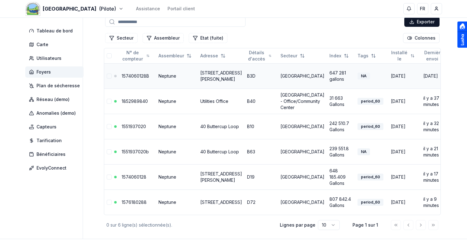
scroll to position [42, 0]
click at [200, 19] on input at bounding box center [175, 22] width 140 height 10
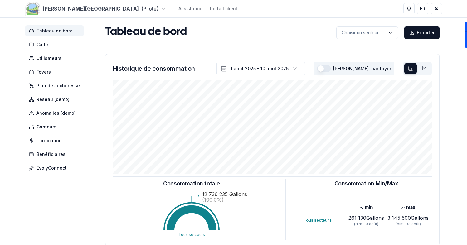
click at [57, 11] on html "[PERSON_NAME][GEOGRAPHIC_DATA] (Pilote) Assistance Portail client FR Sami Table…" at bounding box center [233, 193] width 467 height 386
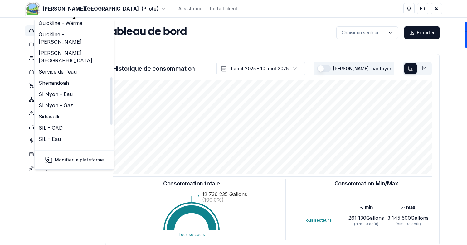
scroll to position [192, 0]
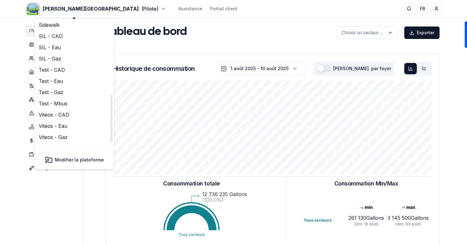
click at [61, 143] on link "Viteos - Gaz - ML" at bounding box center [74, 148] width 77 height 11
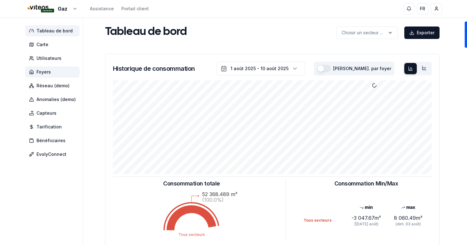
click at [61, 74] on span "Foyers" at bounding box center [52, 71] width 54 height 11
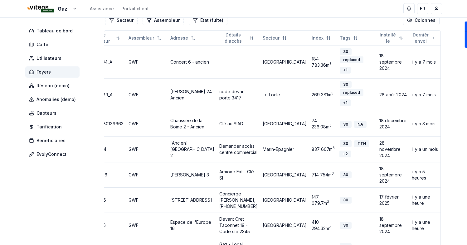
scroll to position [208, 0]
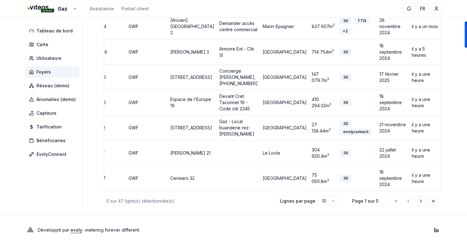
click at [328, 202] on html "Gaz Assistance Portail client FR Sami Tableau de bord Carte Utilisateurs Foyers…" at bounding box center [233, 31] width 467 height 428
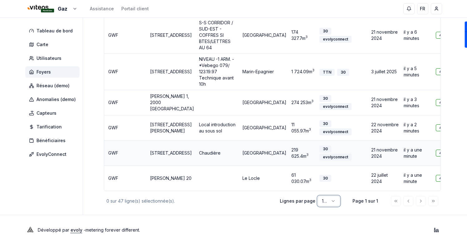
scroll to position [0, 0]
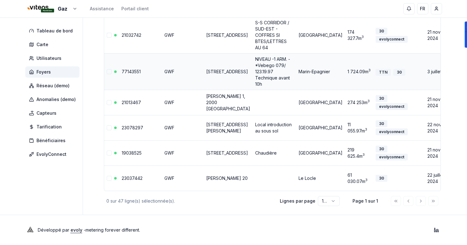
click at [218, 71] on link "Avenue des Champs-Montants 2, 2074 Marin-Epagnier" at bounding box center [227, 71] width 42 height 5
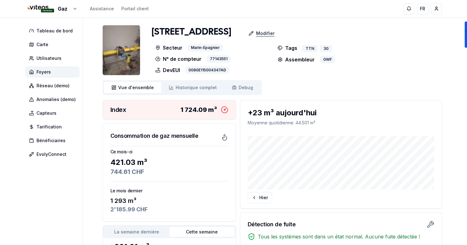
click at [253, 36] on icon at bounding box center [251, 33] width 5 height 5
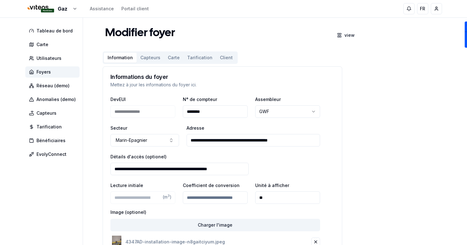
click at [147, 55] on button "Capteurs" at bounding box center [150, 58] width 27 height 10
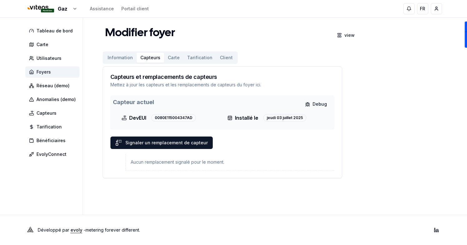
click at [45, 72] on span "Foyers" at bounding box center [43, 72] width 14 height 6
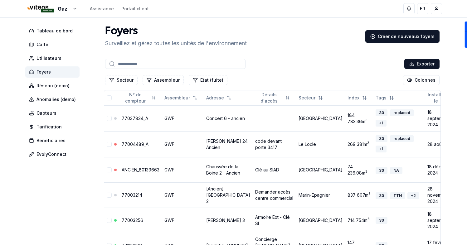
click at [60, 67] on span "Foyers" at bounding box center [52, 71] width 54 height 11
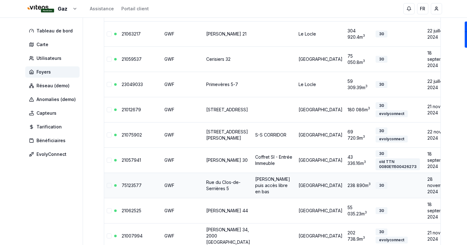
click at [220, 191] on link "Rue du Clos-de-Serrières 5" at bounding box center [223, 186] width 34 height 12
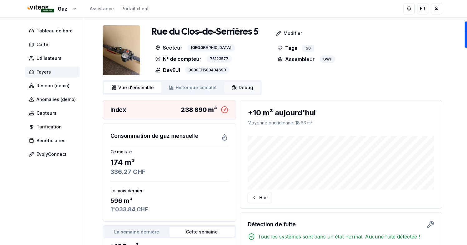
click at [232, 87] on icon at bounding box center [234, 87] width 5 height 5
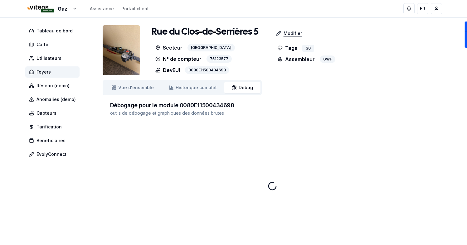
click at [296, 33] on p "Modifier" at bounding box center [292, 33] width 18 height 6
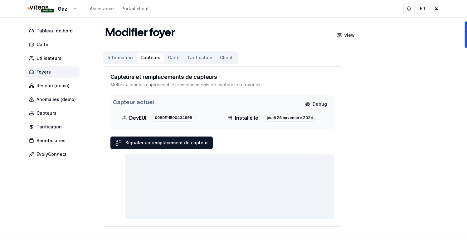
click at [153, 59] on button "Capteurs" at bounding box center [150, 58] width 27 height 10
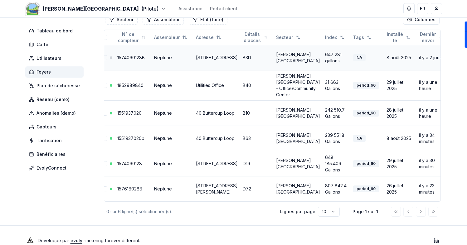
scroll to position [0, 9]
